Goal: Entertainment & Leisure: Consume media (video, audio)

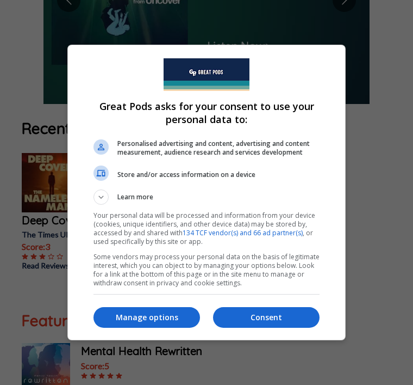
scroll to position [288, 0]
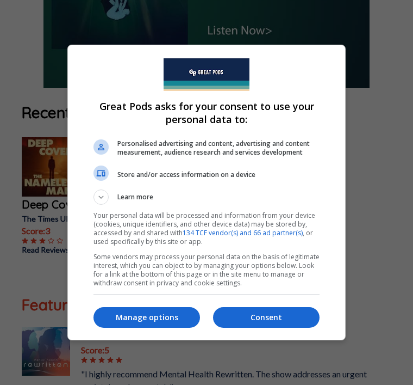
click at [243, 323] on p "Consent" at bounding box center [266, 317] width 107 height 11
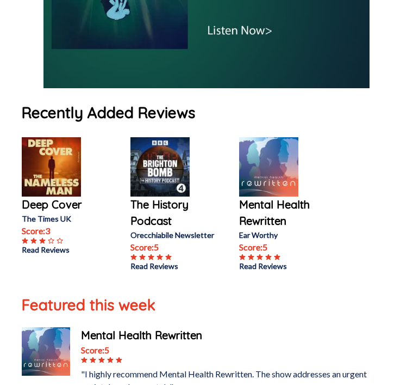
scroll to position [368, 0]
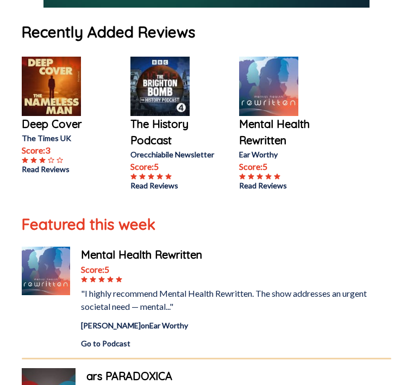
click at [160, 114] on img at bounding box center [160, 86] width 59 height 59
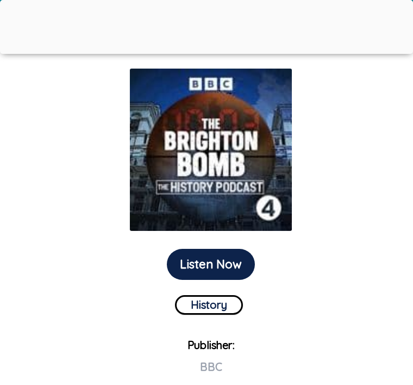
scroll to position [106, 0]
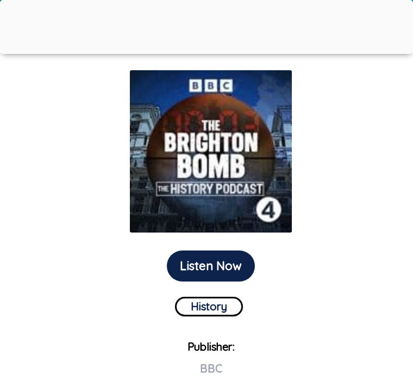
click at [189, 270] on button "Listen Now" at bounding box center [211, 265] width 88 height 31
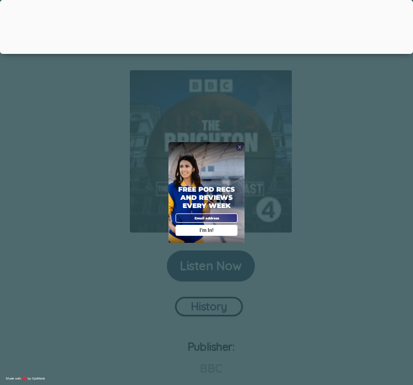
scroll to position [120, 0]
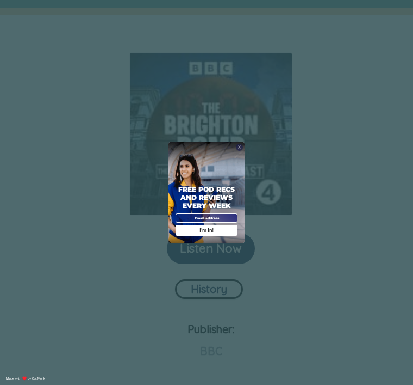
click at [177, 235] on div "I'm In!" at bounding box center [207, 230] width 62 height 11
click at [233, 156] on div "X Free Pod Recs and Reviews every week I'm In! X Thanks Poddy People! See you T…" at bounding box center [206, 192] width 413 height 385
click at [200, 181] on div "Free Pod Recs and Reviews every week I'm In!" at bounding box center [207, 192] width 76 height 101
click at [162, 172] on div "X Free Pod Recs and Reviews every week I'm In! X Thanks Poddy People! See you T…" at bounding box center [206, 192] width 413 height 385
